Goal: Task Accomplishment & Management: Manage account settings

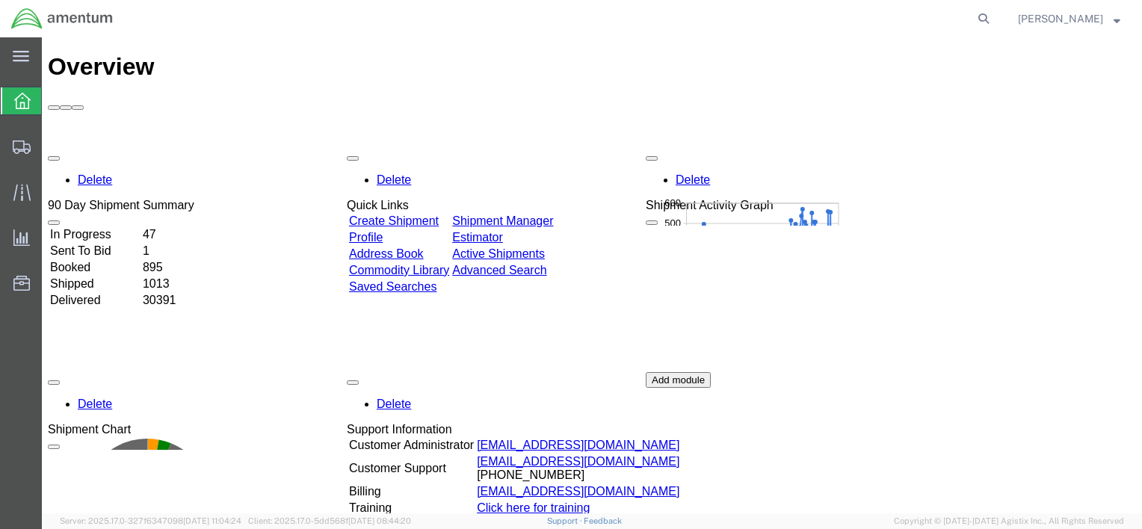
drag, startPoint x: 987, startPoint y: 18, endPoint x: 945, endPoint y: 18, distance: 41.9
click at [987, 18] on icon at bounding box center [983, 18] width 21 height 21
click at [942, 18] on input "search" at bounding box center [746, 19] width 454 height 36
paste input "56530271"
type input "56530271"
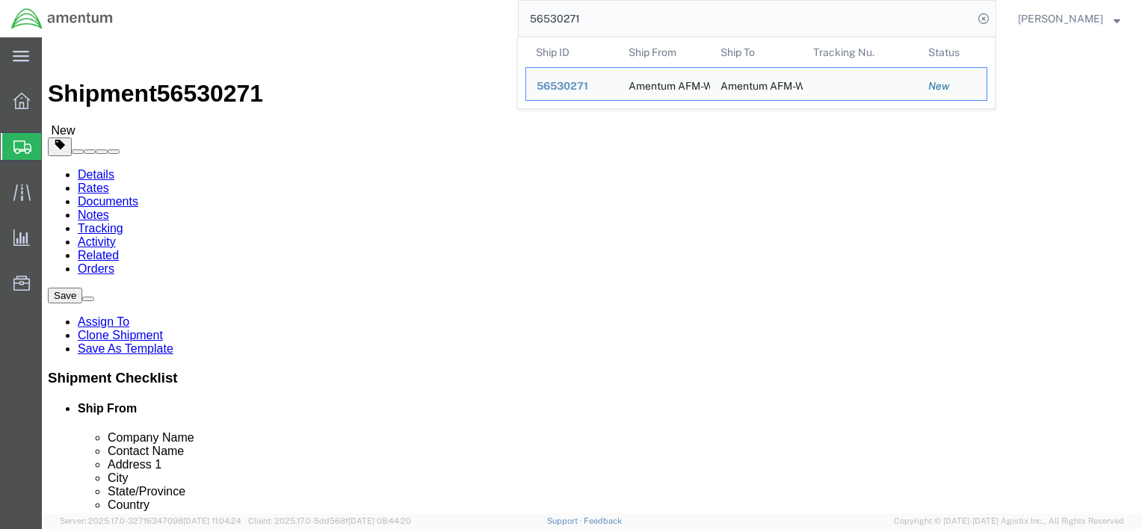
select select
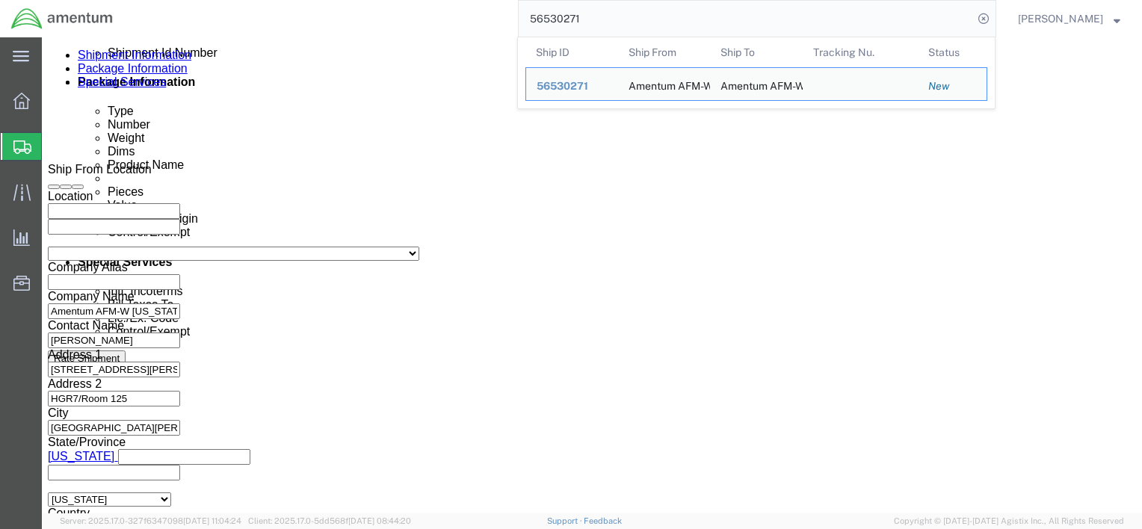
scroll to position [820, 0]
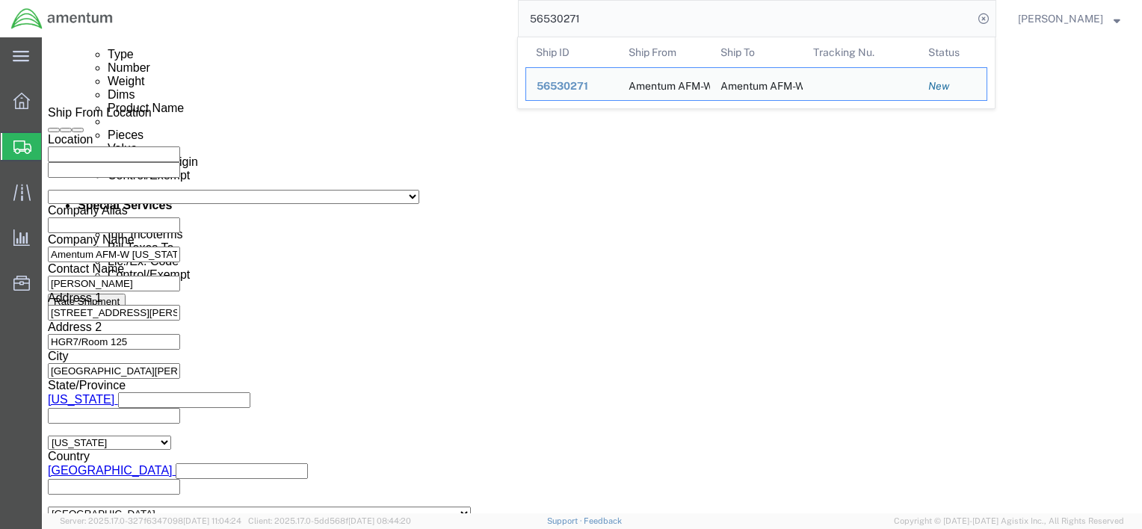
click button "Continue"
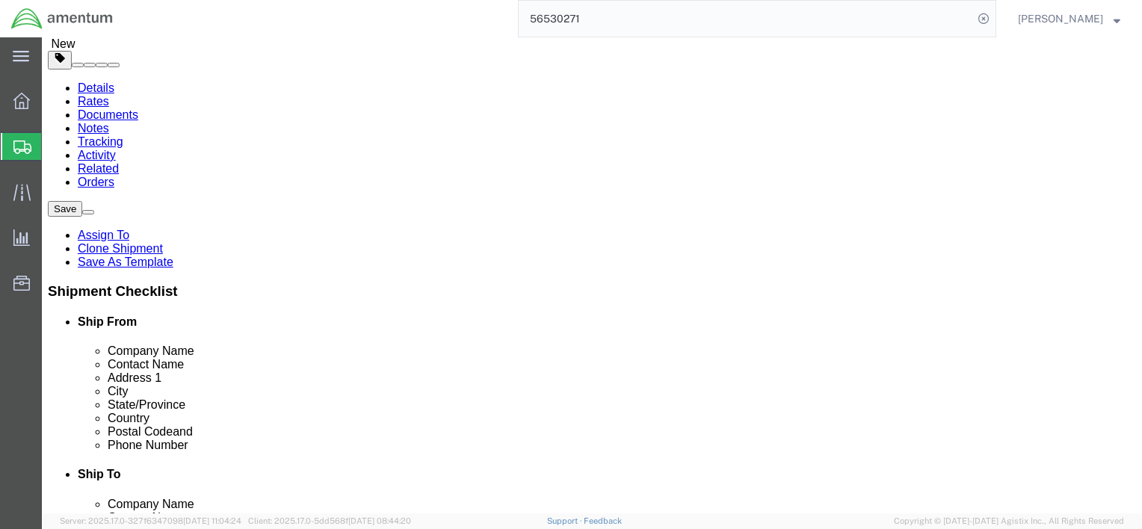
scroll to position [151, 0]
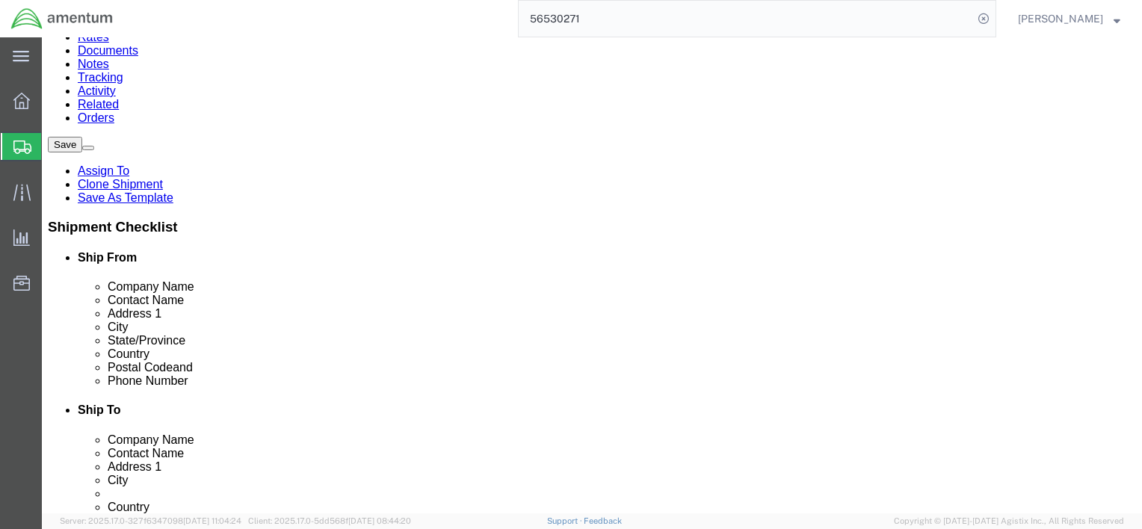
click dd "5000.00 USD"
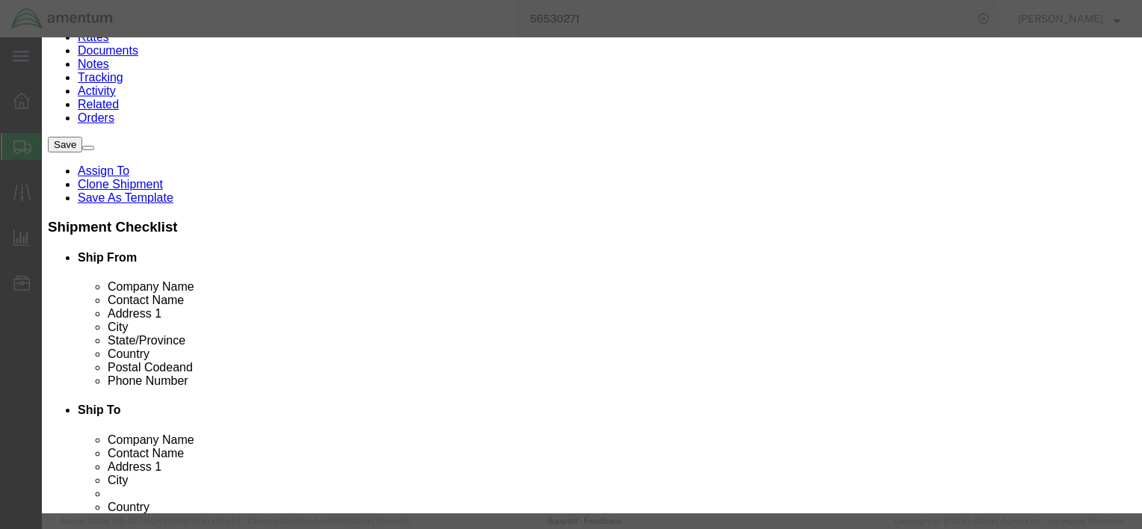
scroll to position [299, 0]
drag, startPoint x: 392, startPoint y: 239, endPoint x: 293, endPoint y: 226, distance: 100.3
click select "Select ATF BIS DEA EPA FDA FTR ITAR OFAC Other (OPA)"
select select "BIS"
click select "Select ATF BIS DEA EPA FDA FTR ITAR OFAC Other (OPA)"
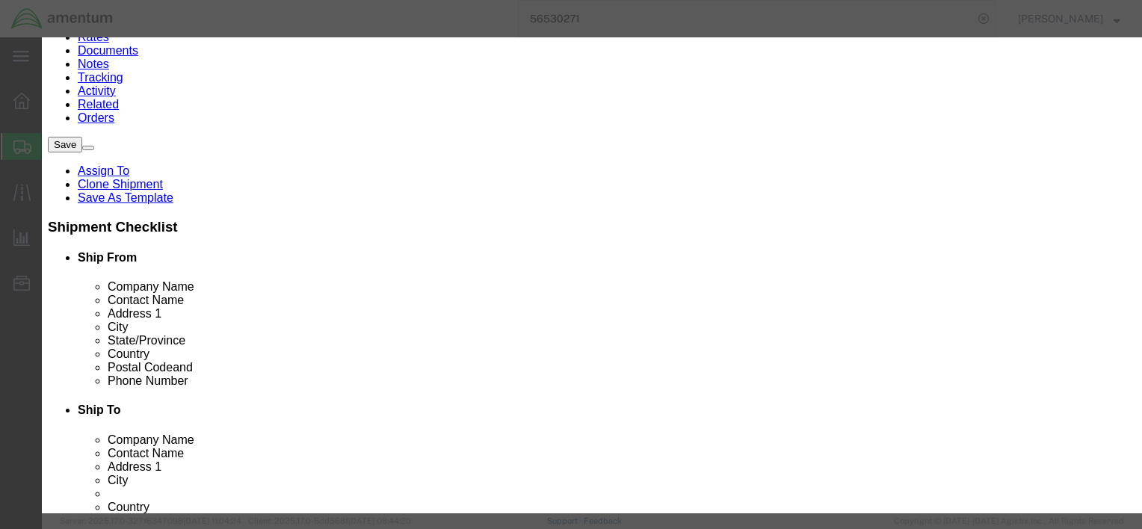
click select "Select AGR-Agricultural APP-Computers APR-Additional Permissive Exports AVS-Air…"
select select "NLR"
click select "Select AGR-Agricultural APP-Computers APR-Additional Permissive Exports AVS-Air…"
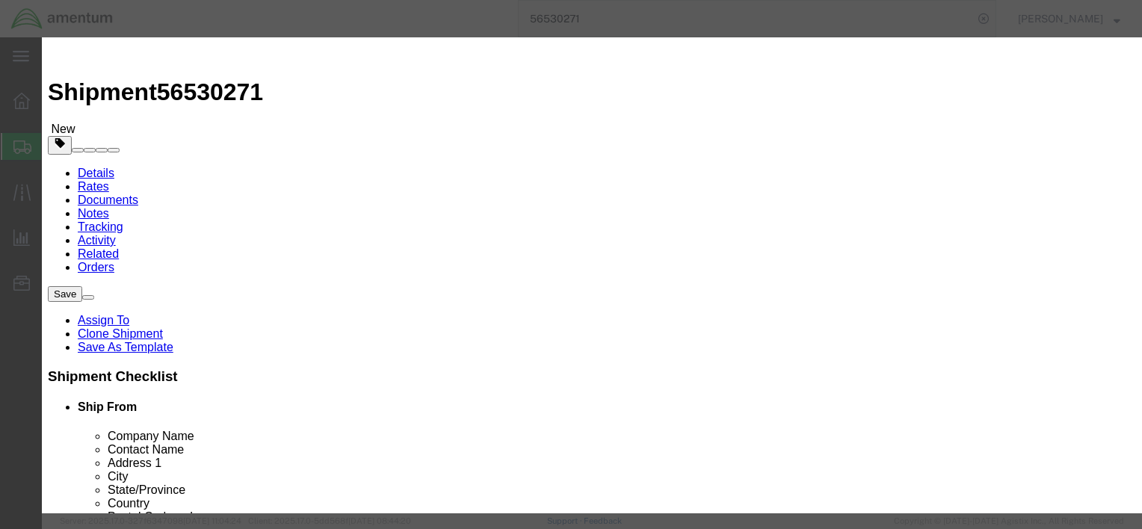
scroll to position [408, 0]
click button "Save & Close"
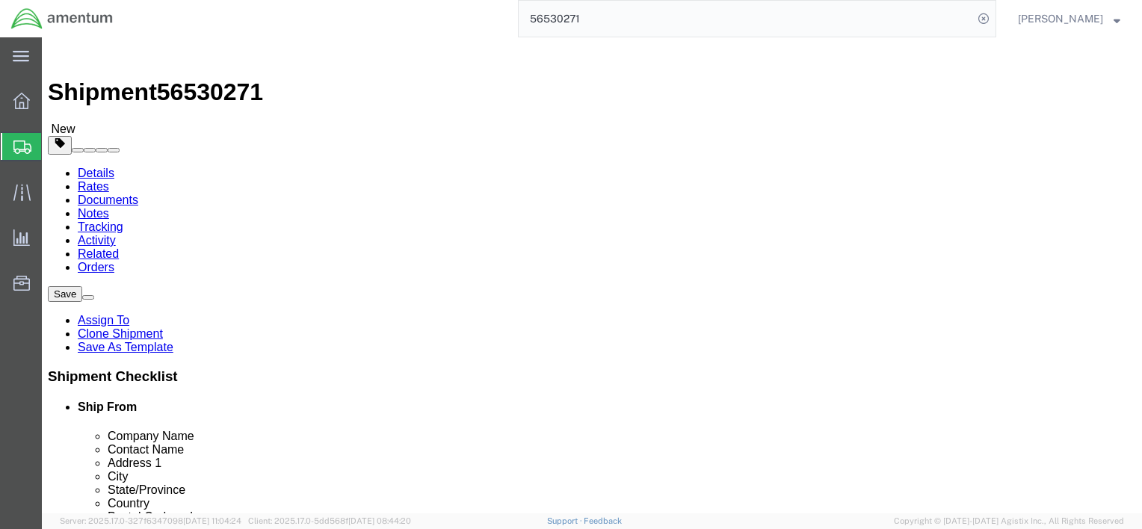
scroll to position [0, 0]
click link "Shipment Information"
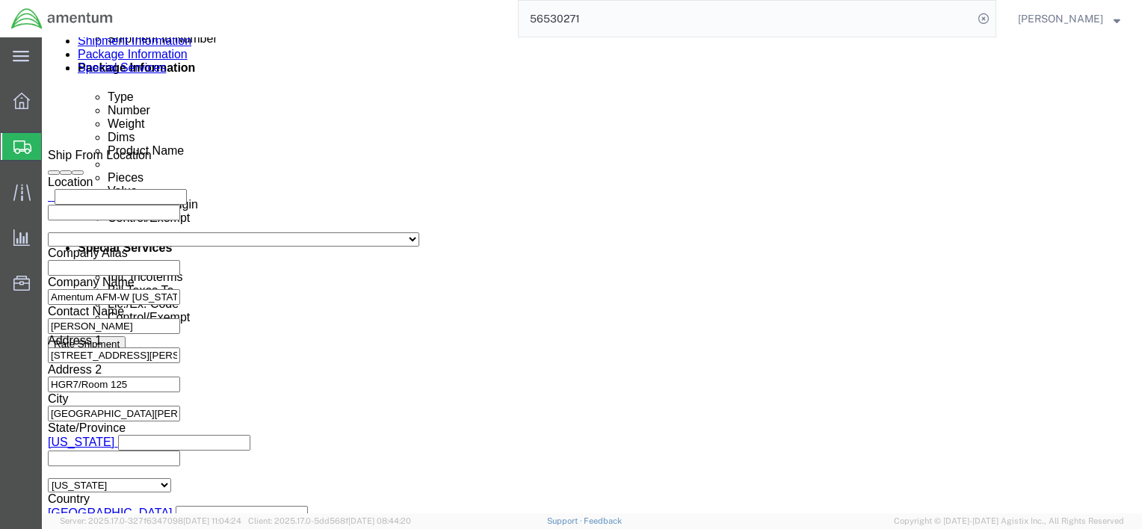
scroll to position [820, 0]
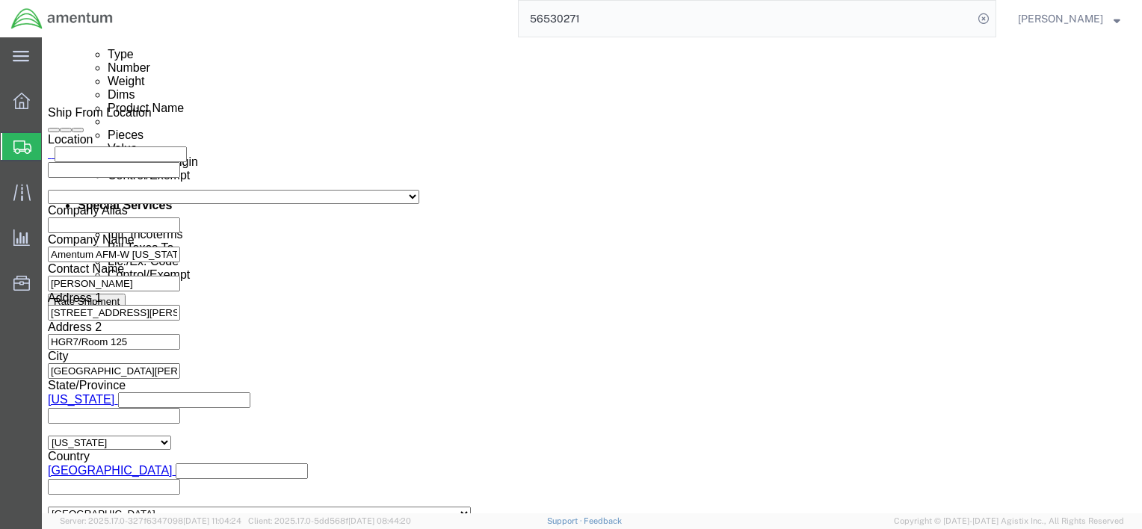
click button "Continue"
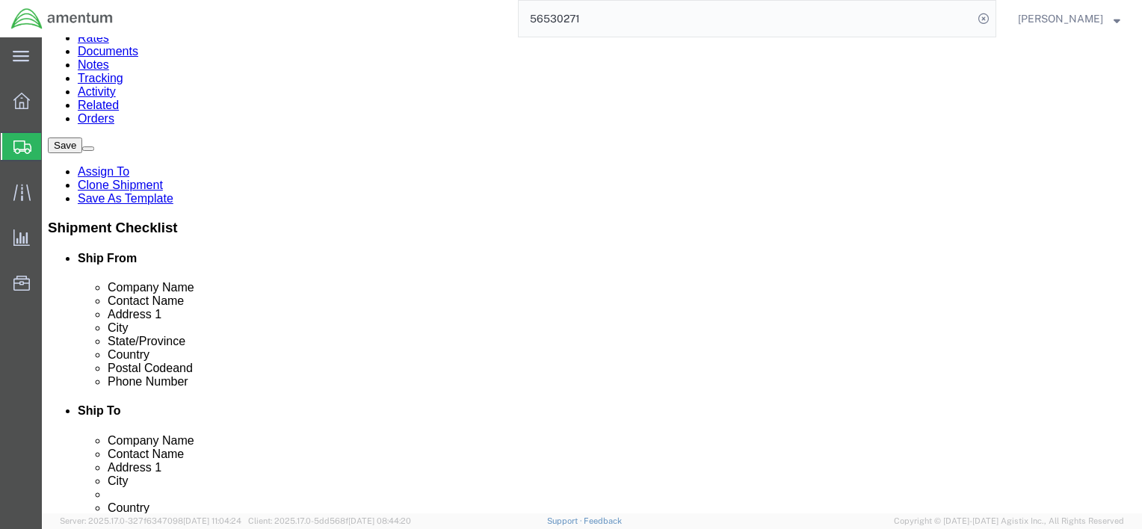
scroll to position [151, 0]
click button "Continue"
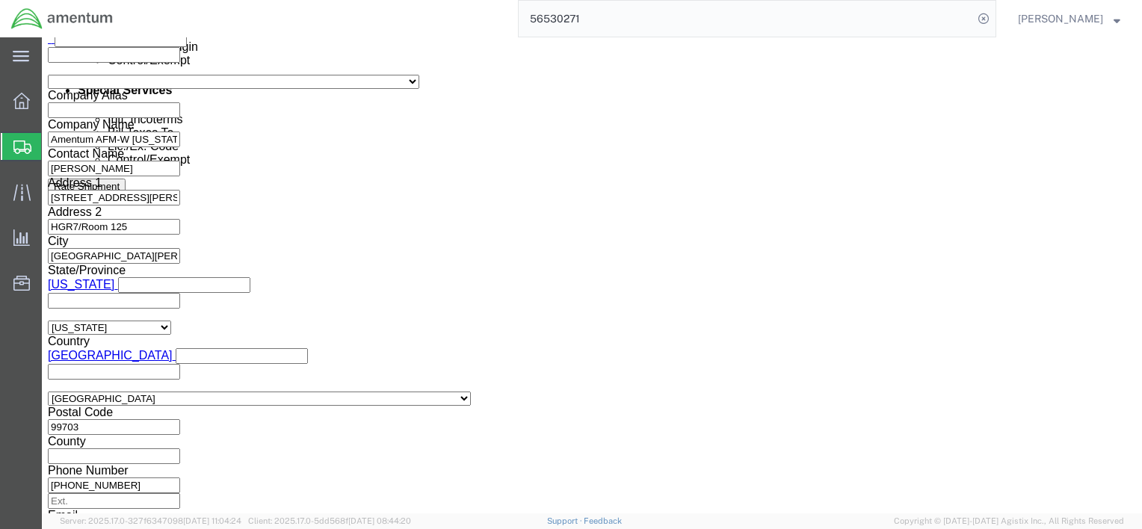
scroll to position [918, 0]
